Goal: Find specific fact: Find specific fact

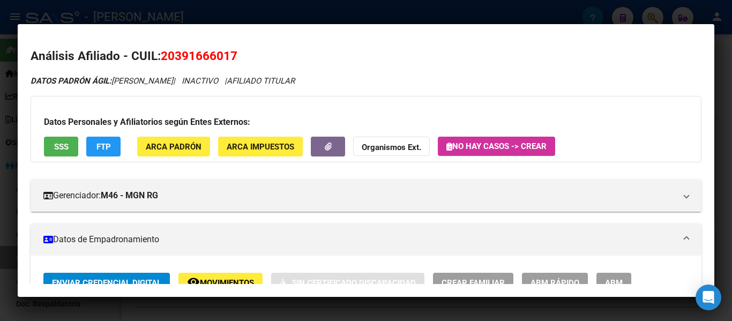
click at [360, 16] on div at bounding box center [366, 160] width 732 height 321
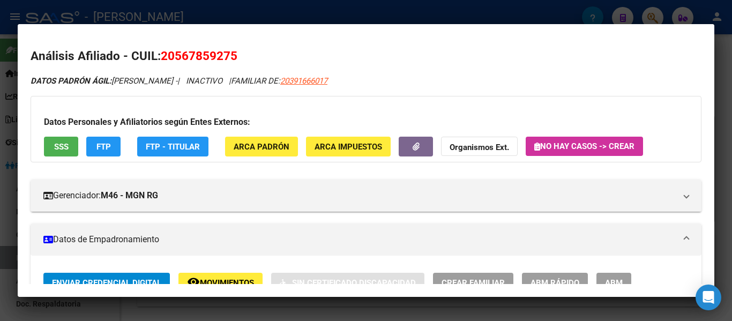
click at [433, 13] on div at bounding box center [366, 160] width 732 height 321
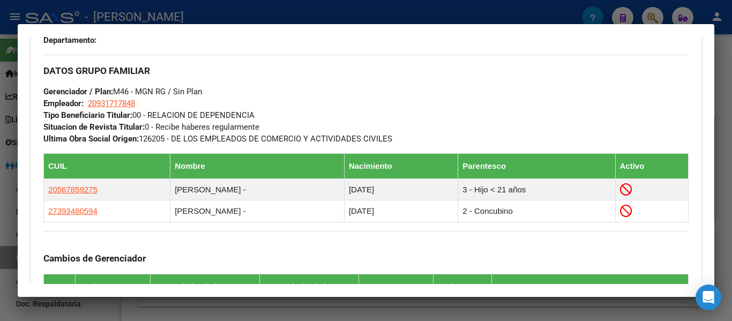
click at [380, 18] on div at bounding box center [366, 160] width 732 height 321
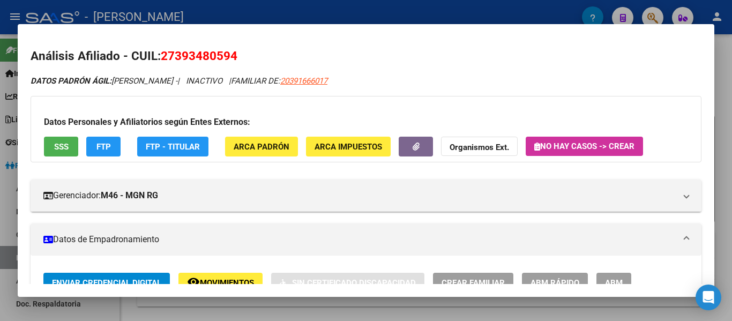
click at [346, 4] on div at bounding box center [366, 160] width 732 height 321
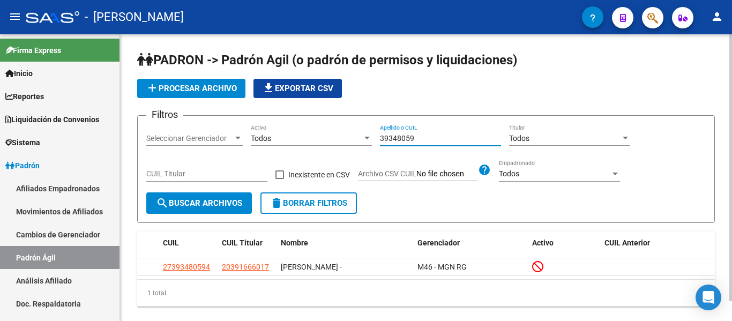
drag, startPoint x: 421, startPoint y: 138, endPoint x: 368, endPoint y: 132, distance: 52.8
click at [368, 132] on div "Filtros Seleccionar Gerenciador Seleccionar Gerenciador Todos Activo 39348059 A…" at bounding box center [425, 158] width 559 height 68
type input "4"
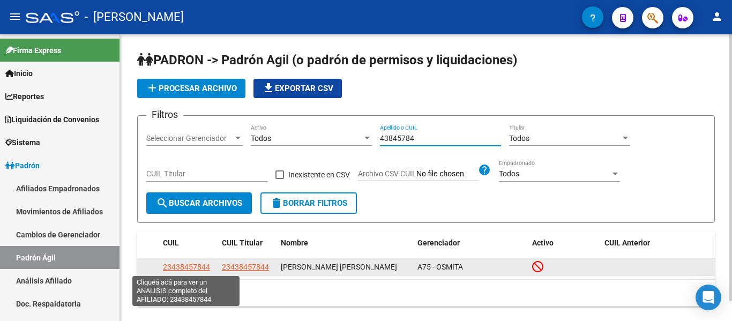
type input "43845784"
click at [183, 268] on span "23438457844" at bounding box center [186, 267] width 47 height 9
type textarea "23438457844"
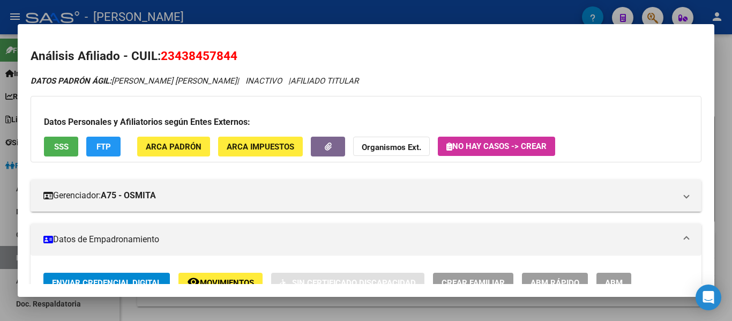
click at [332, 11] on div at bounding box center [366, 160] width 732 height 321
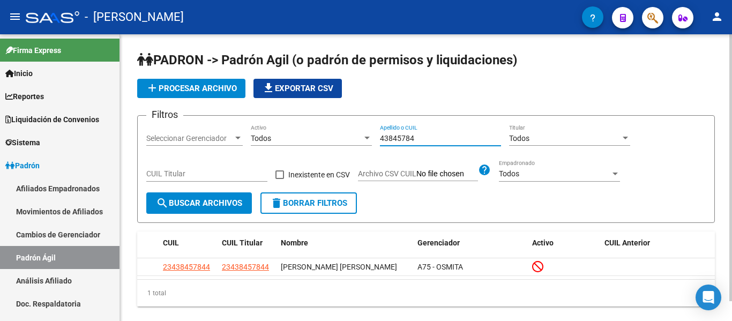
drag, startPoint x: 428, startPoint y: 136, endPoint x: 364, endPoint y: 135, distance: 63.8
click at [364, 135] on div "Filtros Seleccionar Gerenciador Seleccionar Gerenciador Todos Activo 43845784 A…" at bounding box center [425, 158] width 559 height 68
drag, startPoint x: 421, startPoint y: 141, endPoint x: 338, endPoint y: 134, distance: 83.3
click at [338, 134] on div "Filtros Seleccionar Gerenciador Seleccionar Gerenciador Todos Activo 46625145 A…" at bounding box center [425, 158] width 559 height 68
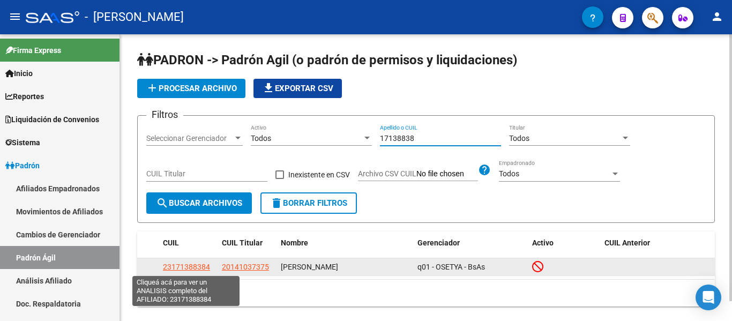
type input "17138838"
click at [192, 266] on span "23171388384" at bounding box center [186, 267] width 47 height 9
type textarea "23171388384"
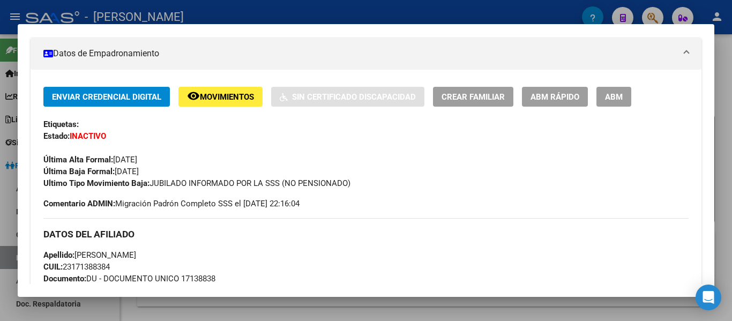
scroll to position [338, 0]
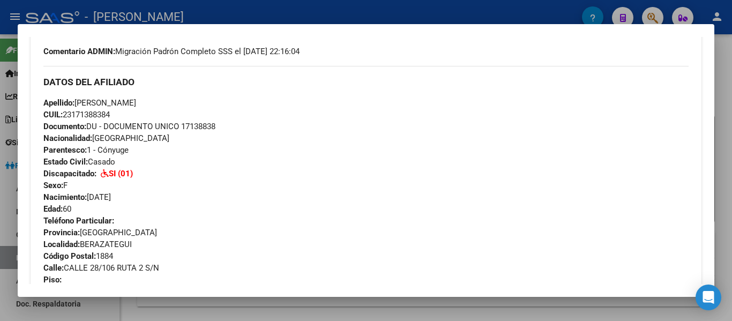
drag, startPoint x: 31, startPoint y: 47, endPoint x: 371, endPoint y: 47, distance: 339.7
click at [371, 47] on div "Análisis Afiliado - CUIL: 23171388384 DATOS PADRÓN ÁGIL: [PERSON_NAME] | INACTI…" at bounding box center [366, 270] width 671 height 1123
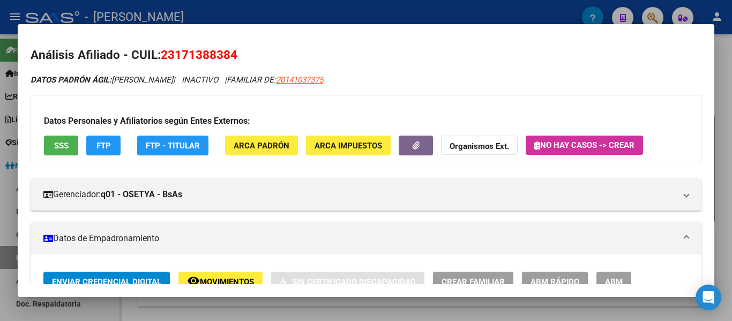
scroll to position [0, 0]
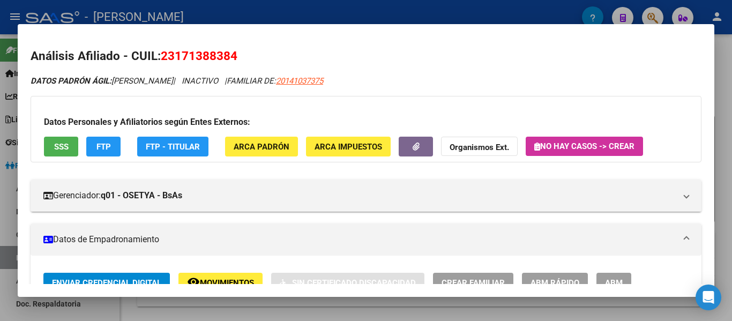
click at [351, 229] on mat-expansion-panel-header "Datos de Empadronamiento" at bounding box center [366, 239] width 671 height 32
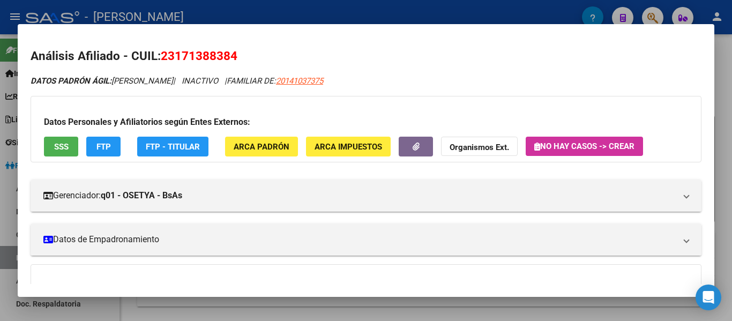
click at [348, 9] on div at bounding box center [366, 160] width 732 height 321
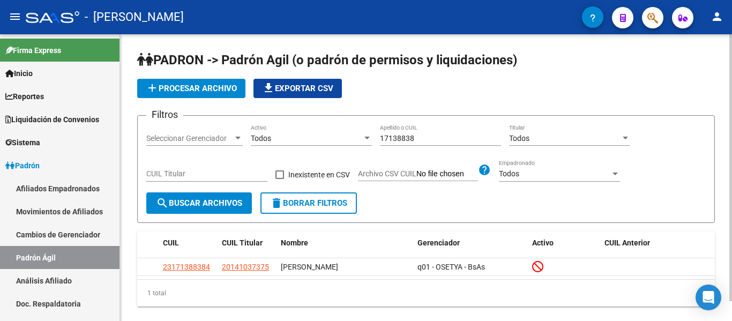
drag, startPoint x: 376, startPoint y: 136, endPoint x: 415, endPoint y: 139, distance: 39.2
click at [415, 139] on div "Filtros Seleccionar Gerenciador Seleccionar Gerenciador Todos Activo 17138838 A…" at bounding box center [425, 158] width 559 height 68
drag, startPoint x: 420, startPoint y: 138, endPoint x: 380, endPoint y: 138, distance: 40.2
click at [380, 138] on input "17138838" at bounding box center [440, 138] width 121 height 9
click at [434, 141] on input "17138838" at bounding box center [440, 138] width 121 height 9
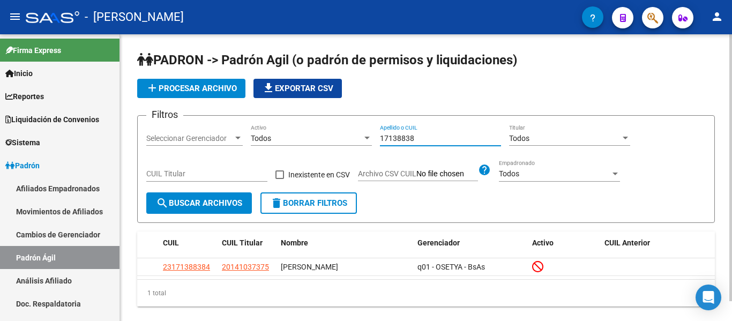
click at [432, 138] on input "17138838" at bounding box center [440, 138] width 121 height 9
drag, startPoint x: 432, startPoint y: 137, endPoint x: 338, endPoint y: 132, distance: 93.9
click at [338, 132] on div "Filtros Seleccionar Gerenciador Seleccionar Gerenciador Todos Activo 17138838 A…" at bounding box center [425, 158] width 559 height 68
type input "3"
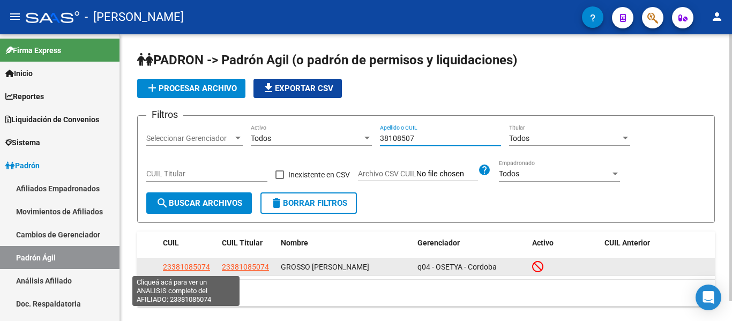
type input "38108507"
click at [182, 266] on span "23381085074" at bounding box center [186, 267] width 47 height 9
type textarea "23381085074"
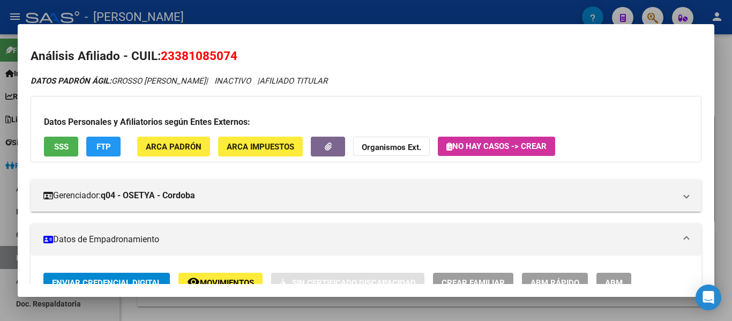
drag, startPoint x: 162, startPoint y: 54, endPoint x: 246, endPoint y: 54, distance: 83.6
click at [248, 54] on h2 "Análisis Afiliado - CUIL: 23381085074" at bounding box center [366, 56] width 671 height 18
copy span "23381085074"
click at [207, 55] on span "23381085074" at bounding box center [199, 56] width 77 height 14
drag, startPoint x: 163, startPoint y: 58, endPoint x: 235, endPoint y: 57, distance: 72.4
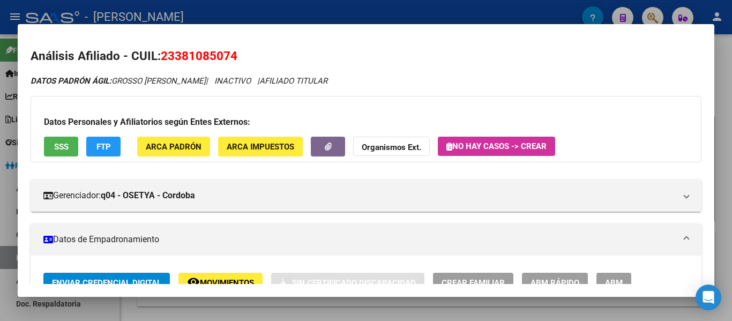
click at [235, 57] on span "23381085074" at bounding box center [199, 56] width 77 height 14
copy span "23381085074"
click at [288, 15] on div at bounding box center [366, 160] width 732 height 321
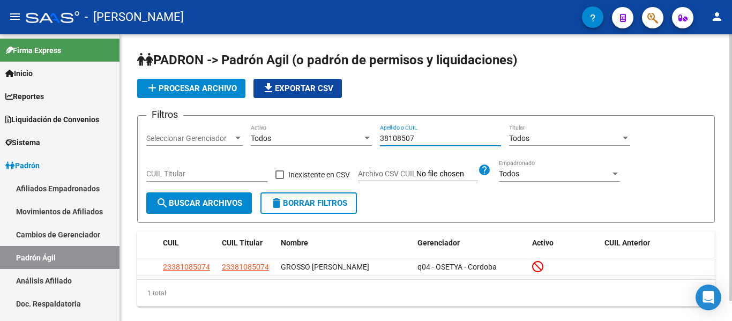
drag, startPoint x: 425, startPoint y: 138, endPoint x: 349, endPoint y: 137, distance: 76.1
click at [349, 137] on div "Filtros Seleccionar Gerenciador Seleccionar Gerenciador Todos Activo 38108507 A…" at bounding box center [425, 158] width 559 height 68
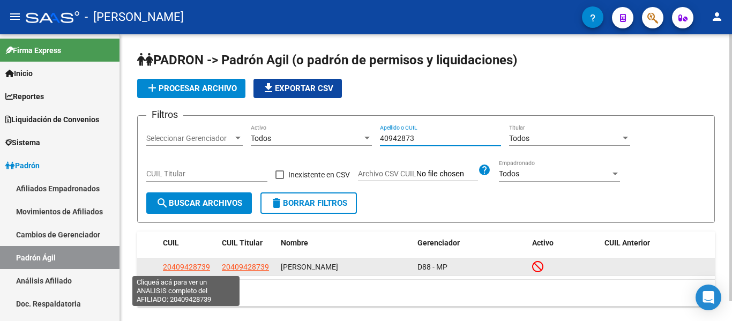
type input "40942873"
click at [195, 269] on span "20409428739" at bounding box center [186, 267] width 47 height 9
type textarea "20409428739"
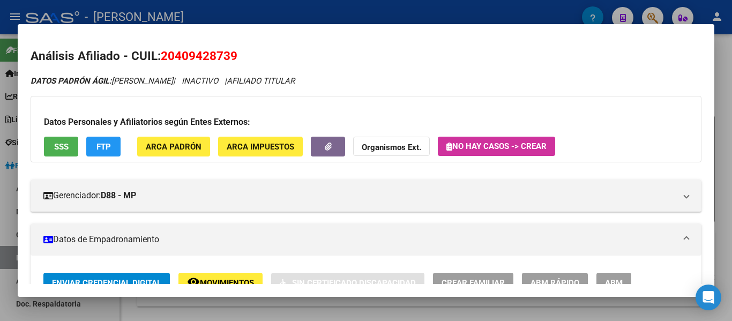
drag, startPoint x: 166, startPoint y: 53, endPoint x: 239, endPoint y: 52, distance: 73.4
click at [239, 52] on h2 "Análisis Afiliado - CUIL: 20409428739" at bounding box center [366, 56] width 671 height 18
drag, startPoint x: 160, startPoint y: 56, endPoint x: 242, endPoint y: 56, distance: 82.0
click at [242, 56] on h2 "Análisis Afiliado - CUIL: 20409428739" at bounding box center [366, 56] width 671 height 18
copy span "20409428739"
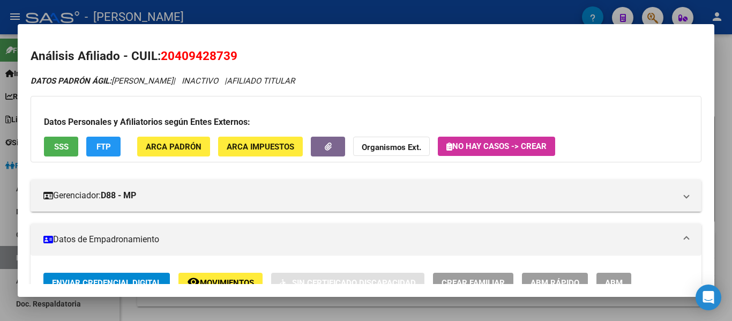
click at [368, 6] on div at bounding box center [366, 160] width 732 height 321
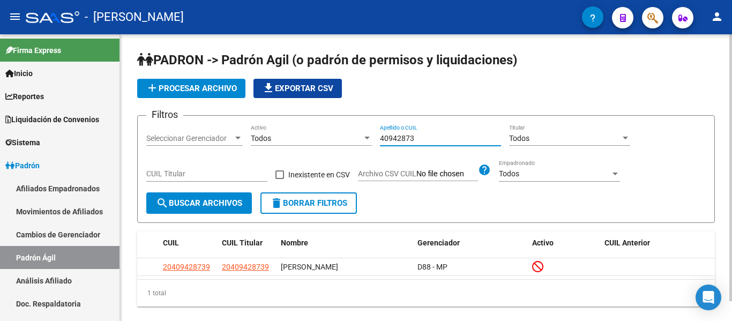
drag, startPoint x: 431, startPoint y: 137, endPoint x: 375, endPoint y: 130, distance: 56.8
click at [375, 130] on div "Filtros Seleccionar Gerenciador Seleccionar Gerenciador Todos Activo 40942873 A…" at bounding box center [425, 158] width 559 height 68
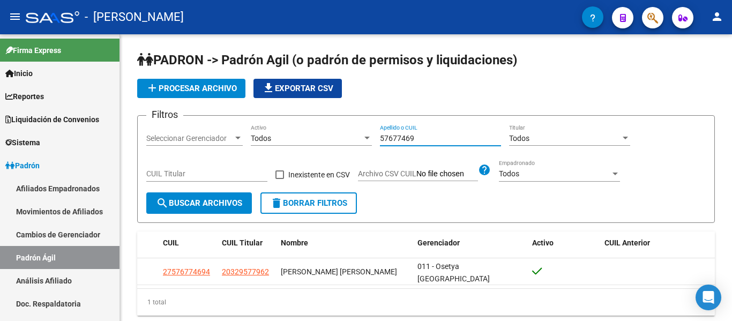
type input "57677469"
